Goal: Task Accomplishment & Management: Complete application form

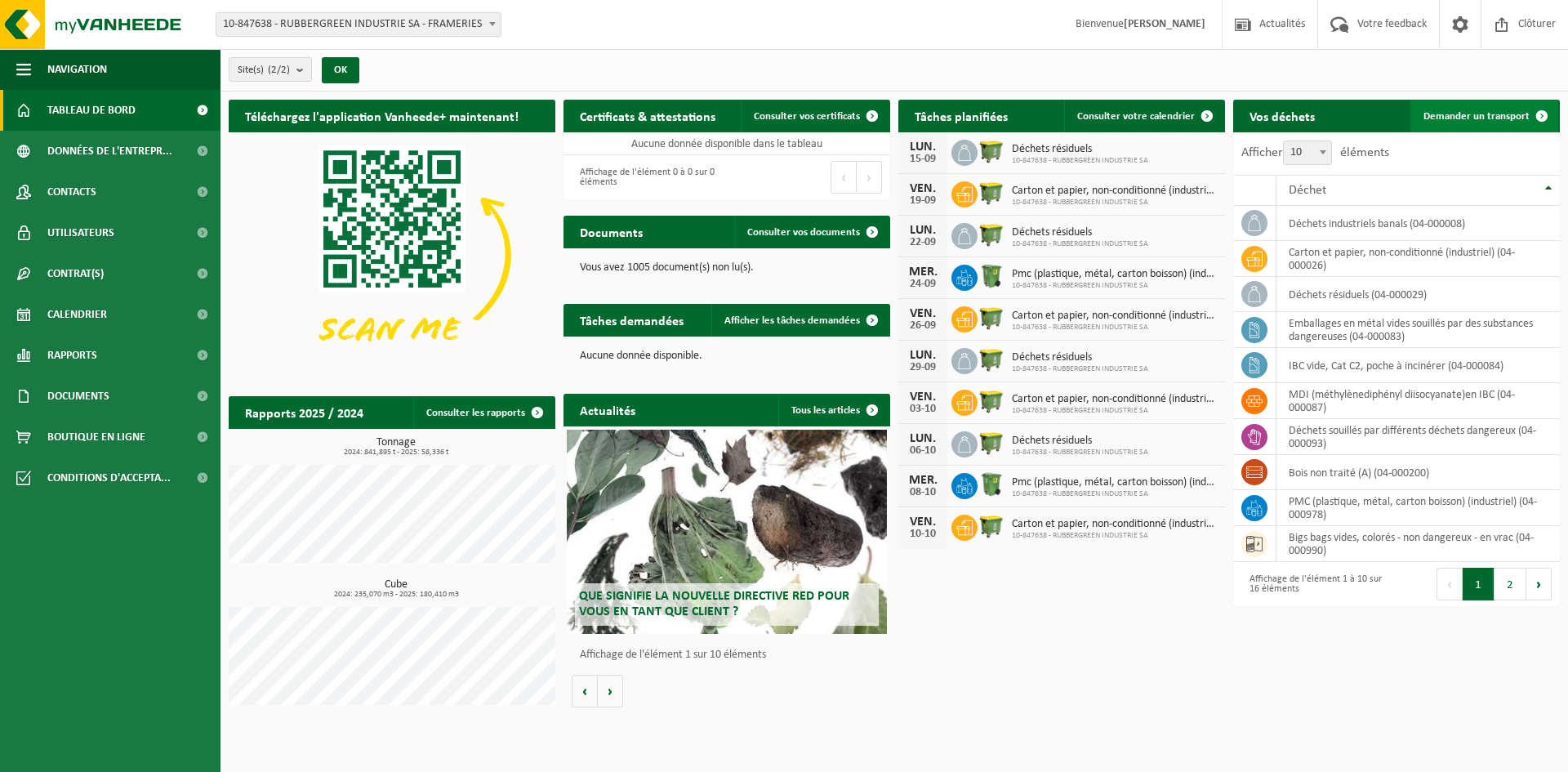
click at [1485, 119] on span "Demander un transport" at bounding box center [1476, 116] width 106 height 11
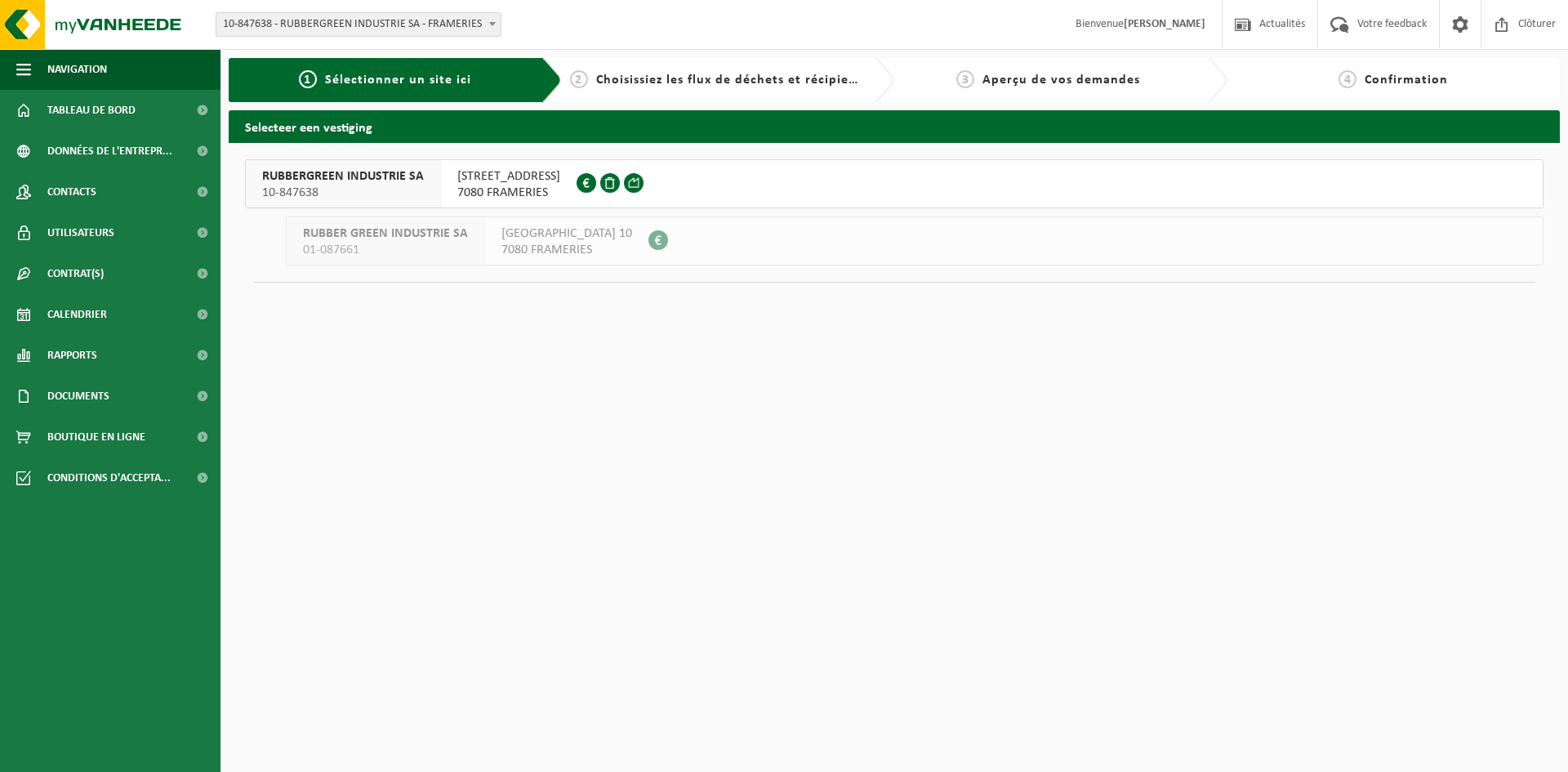
click at [396, 184] on span "RUBBERGREEN INDUSTRIE SA" at bounding box center [343, 176] width 162 height 16
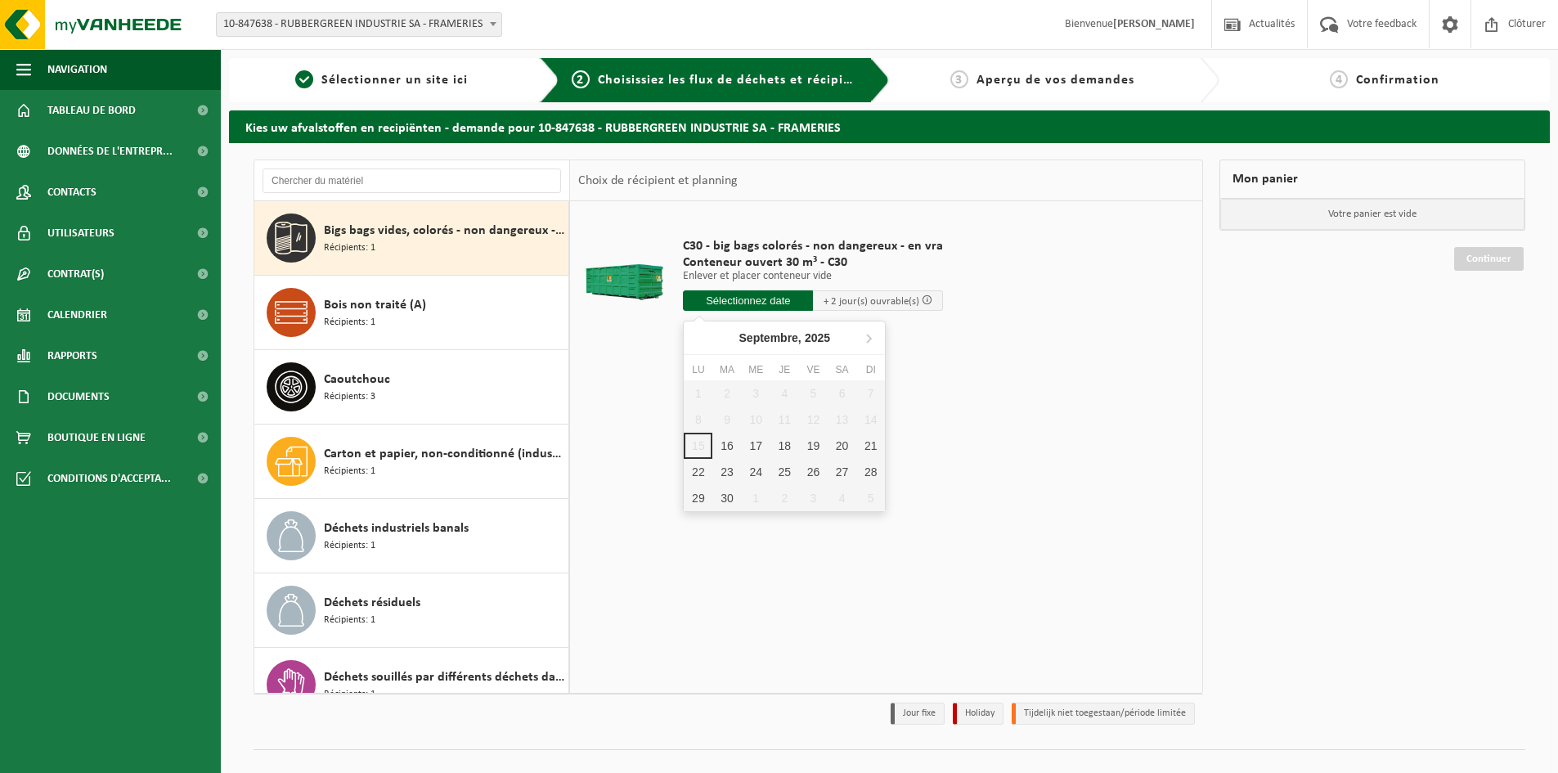
click at [737, 297] on input "text" at bounding box center [748, 300] width 130 height 20
click at [727, 437] on div "16" at bounding box center [726, 446] width 29 height 26
type input "à partir de 2025-09-16"
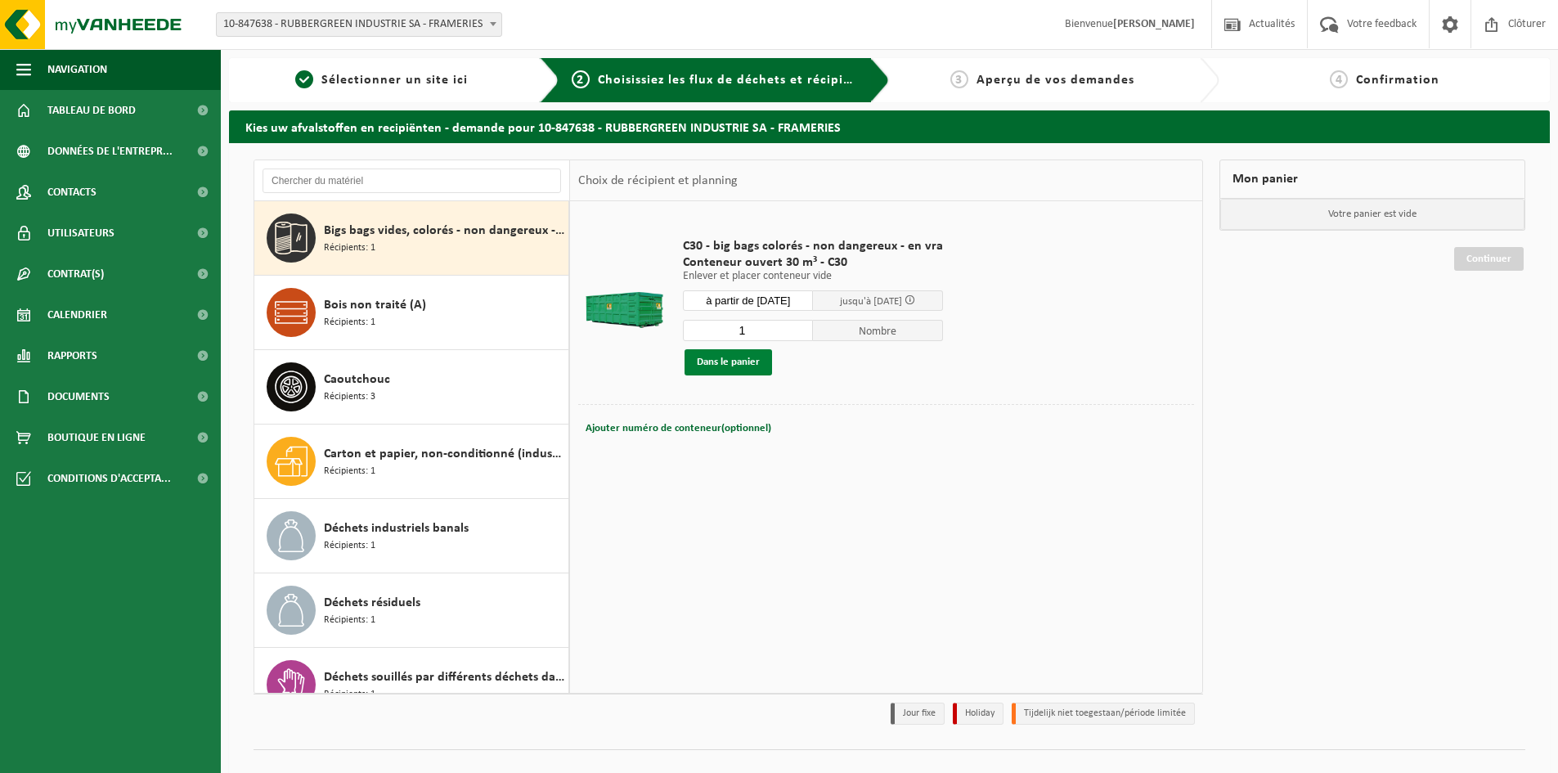
click at [739, 364] on button "Dans le panier" at bounding box center [727, 362] width 87 height 26
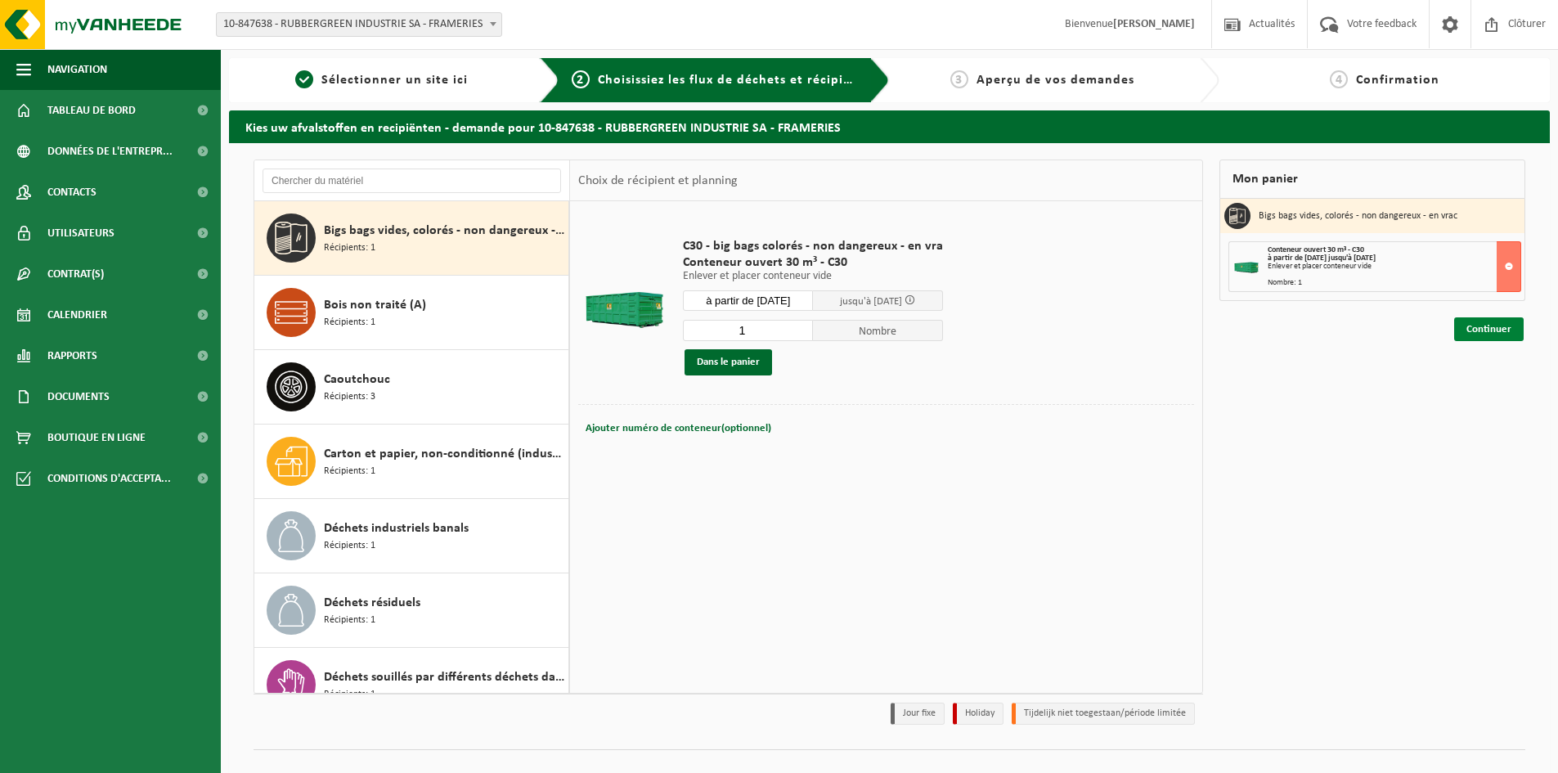
click at [1474, 333] on link "Continuer" at bounding box center [1489, 329] width 70 height 24
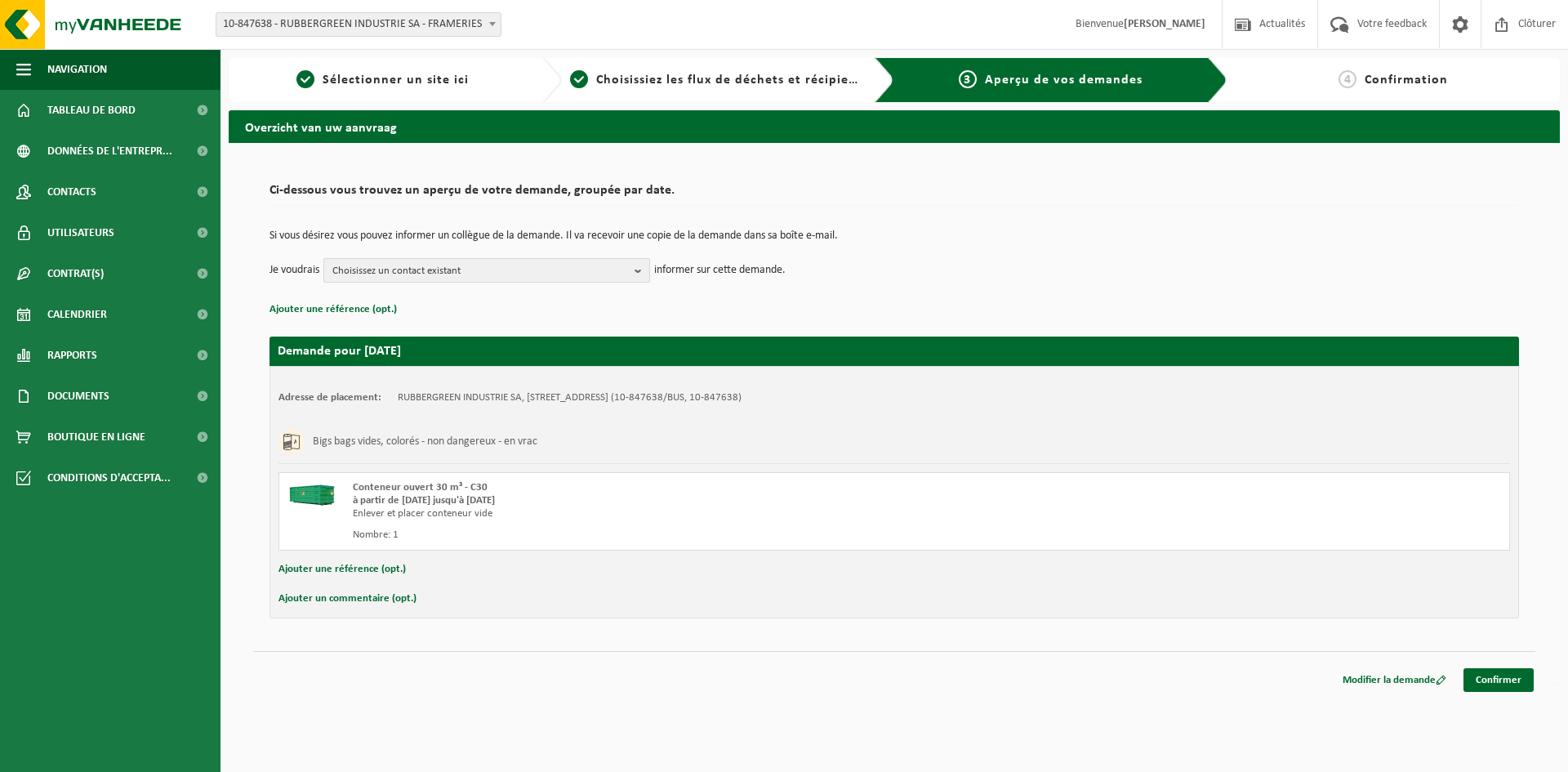
click at [643, 278] on b "button" at bounding box center [641, 270] width 15 height 23
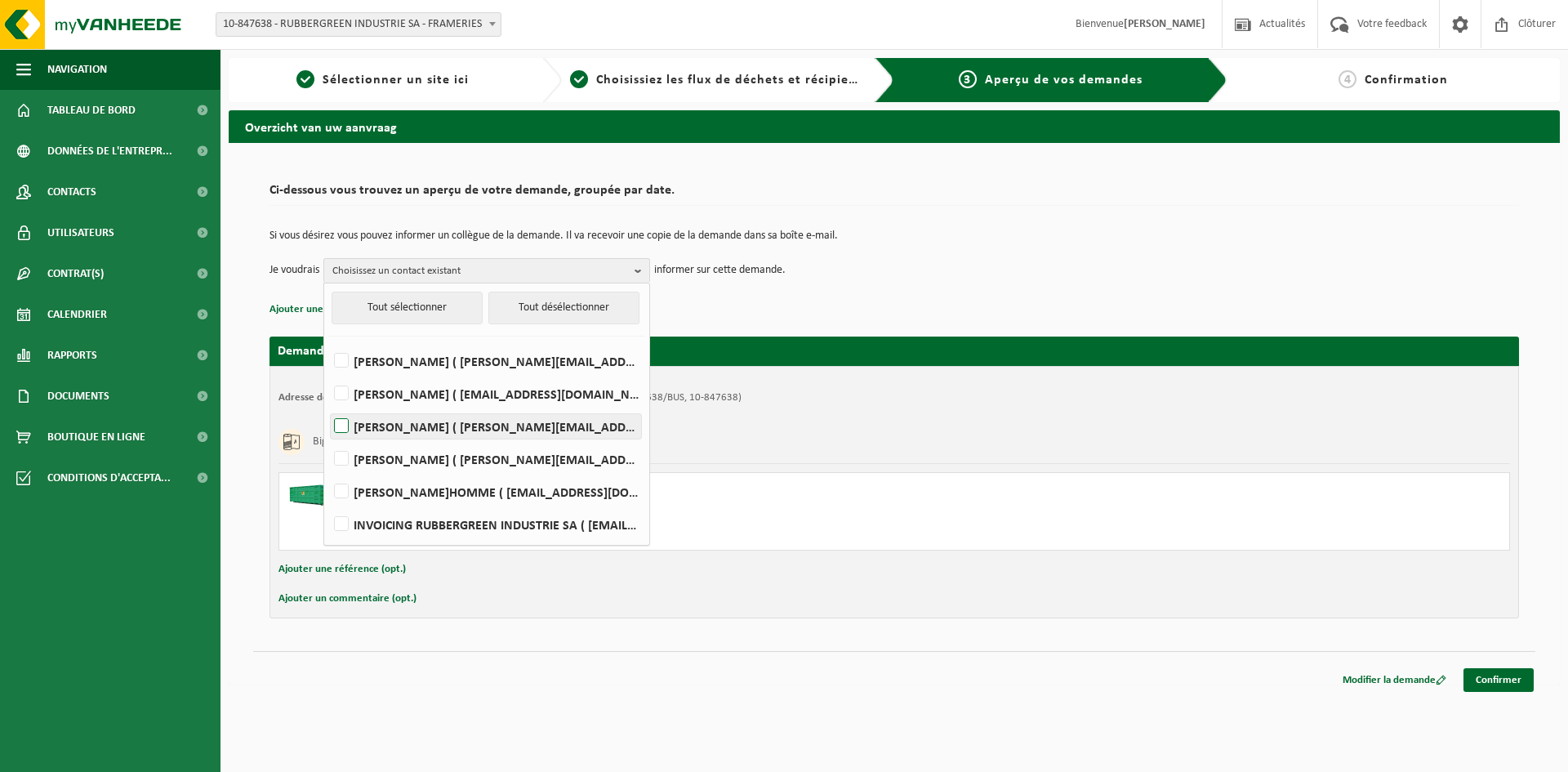
click at [352, 425] on label "KAMEL MOHAMMEDI ( kamel.mohammedi@rubbergreen.be )" at bounding box center [485, 426] width 311 height 25
click at [329, 405] on input "KAMEL MOHAMMEDI ( kamel.mohammedi@rubbergreen.be )" at bounding box center [328, 405] width 1 height 1
checkbox input "true"
click at [952, 277] on td "Je voudrais KAMEL MOHAMMEDI Tout sélectionner Tout désélectionner LAURA DEPREZ …" at bounding box center [894, 270] width 1249 height 25
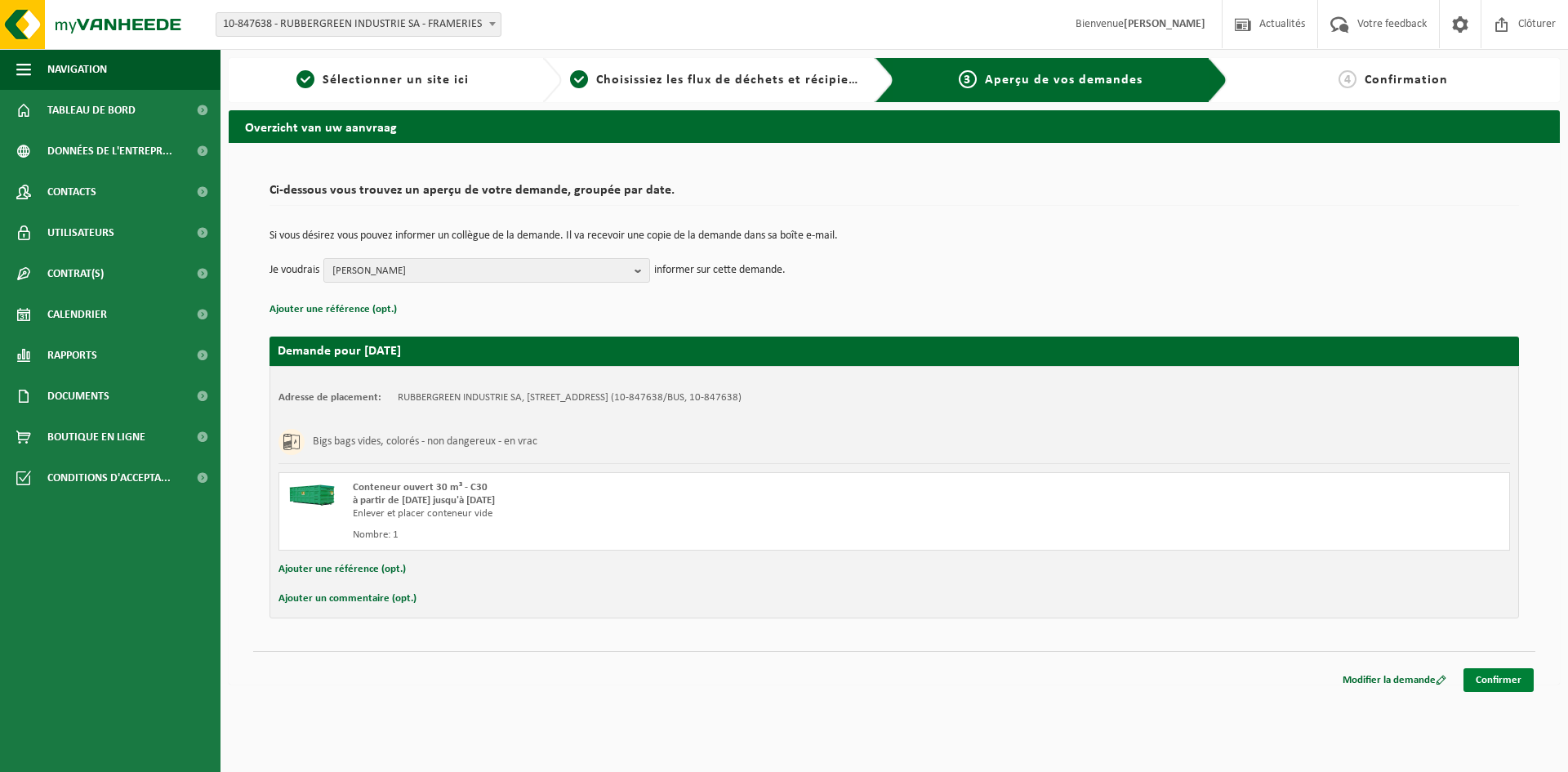
click at [1513, 680] on link "Confirmer" at bounding box center [1498, 680] width 70 height 24
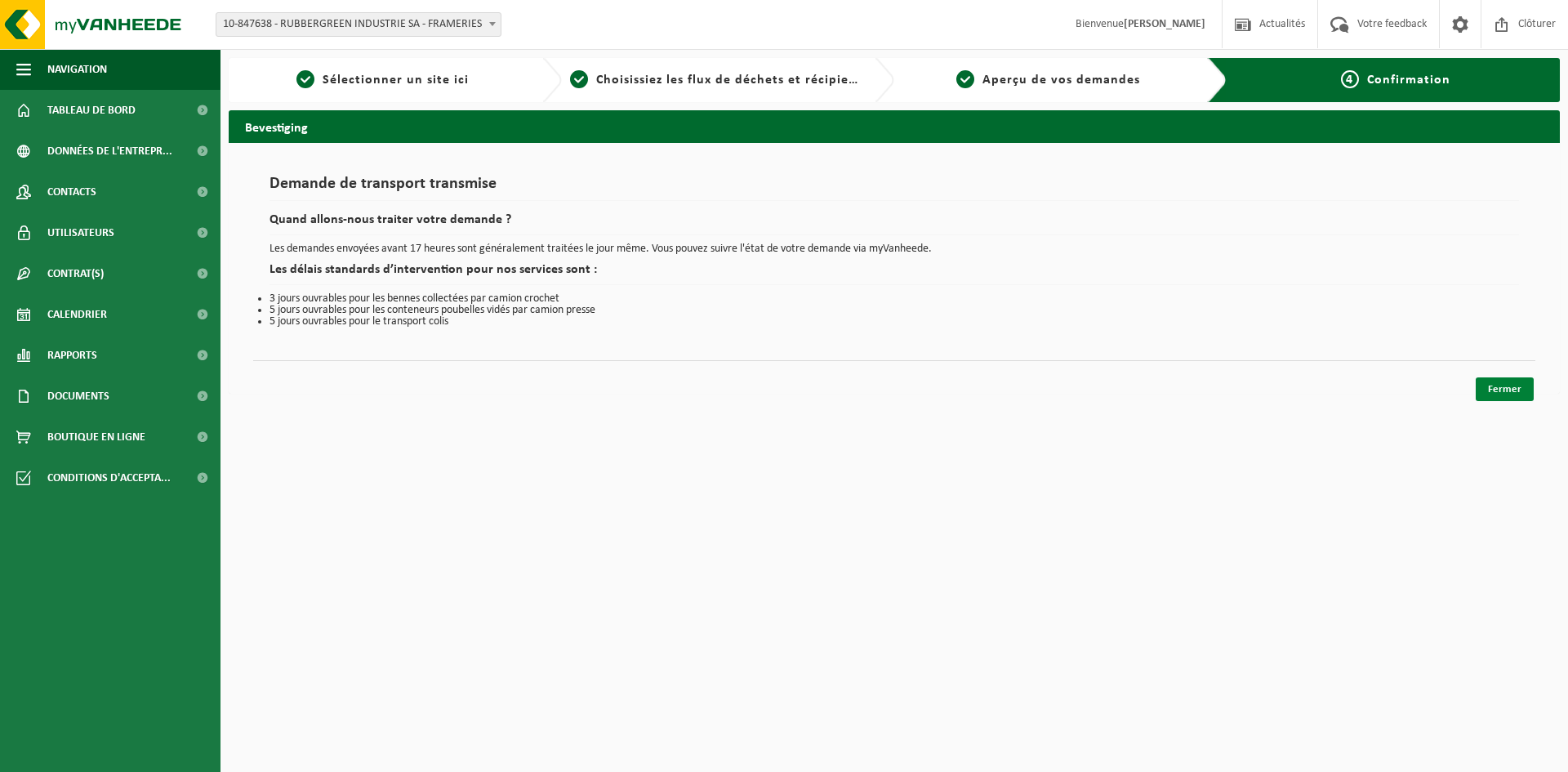
click at [1513, 387] on link "Fermer" at bounding box center [1505, 389] width 58 height 24
